Goal: Transaction & Acquisition: Obtain resource

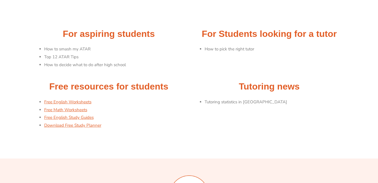
scroll to position [46, 0]
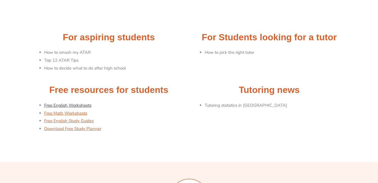
click at [58, 103] on link "Free English Worksheets" at bounding box center [67, 105] width 47 height 6
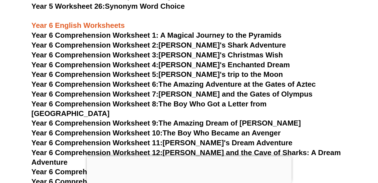
scroll to position [2906, 0]
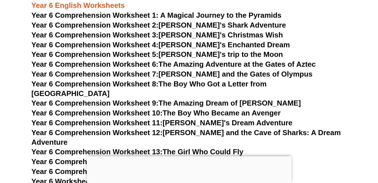
click at [196, 15] on span "Year 6 Comprehension Worksheet 1: A Magical Journey to the Pyramids" at bounding box center [157, 15] width 250 height 8
click at [193, 26] on link "Year 6 Comprehension Worksheet 2: [PERSON_NAME]'s Shark Adventure" at bounding box center [159, 25] width 254 height 8
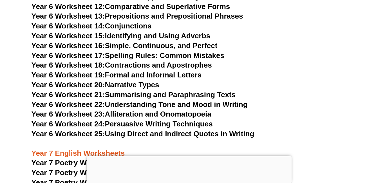
scroll to position [3179, 0]
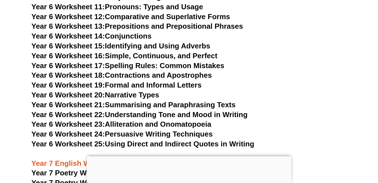
click at [120, 61] on link "Year 6 Worksheet 17: Spelling Rules: Common Mistakes" at bounding box center [128, 65] width 193 height 8
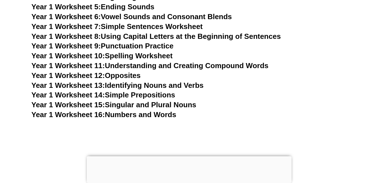
scroll to position [910, 0]
